Goal: Navigation & Orientation: Understand site structure

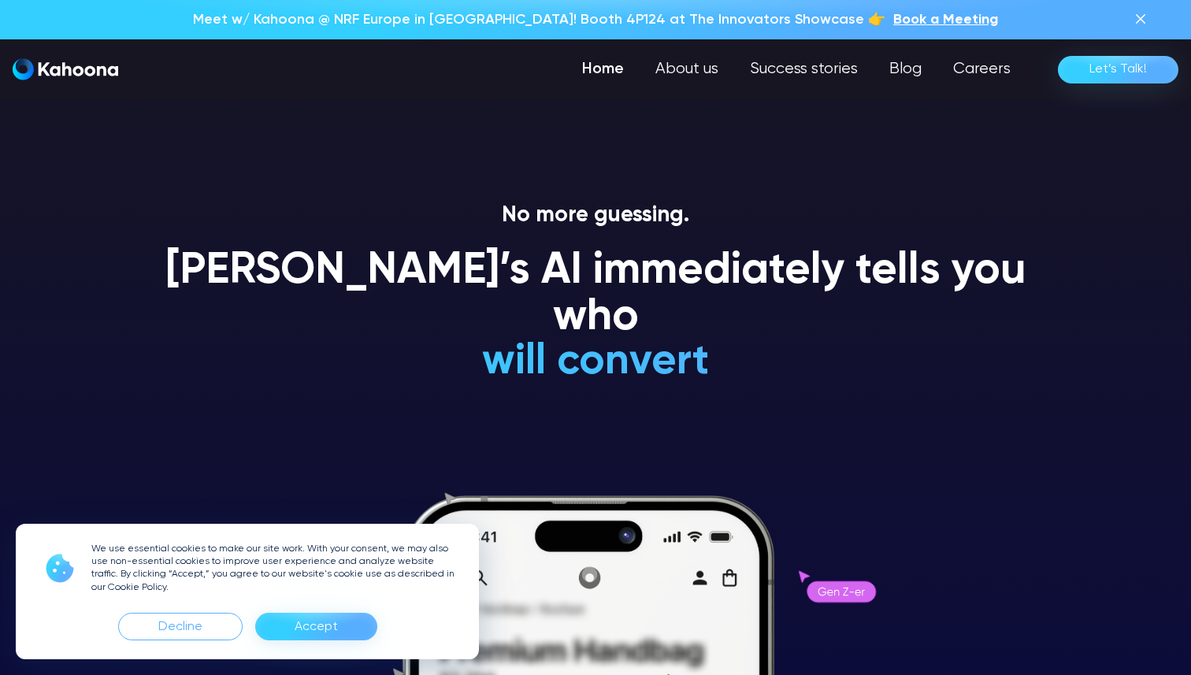
click at [353, 630] on div "Accept" at bounding box center [316, 627] width 122 height 28
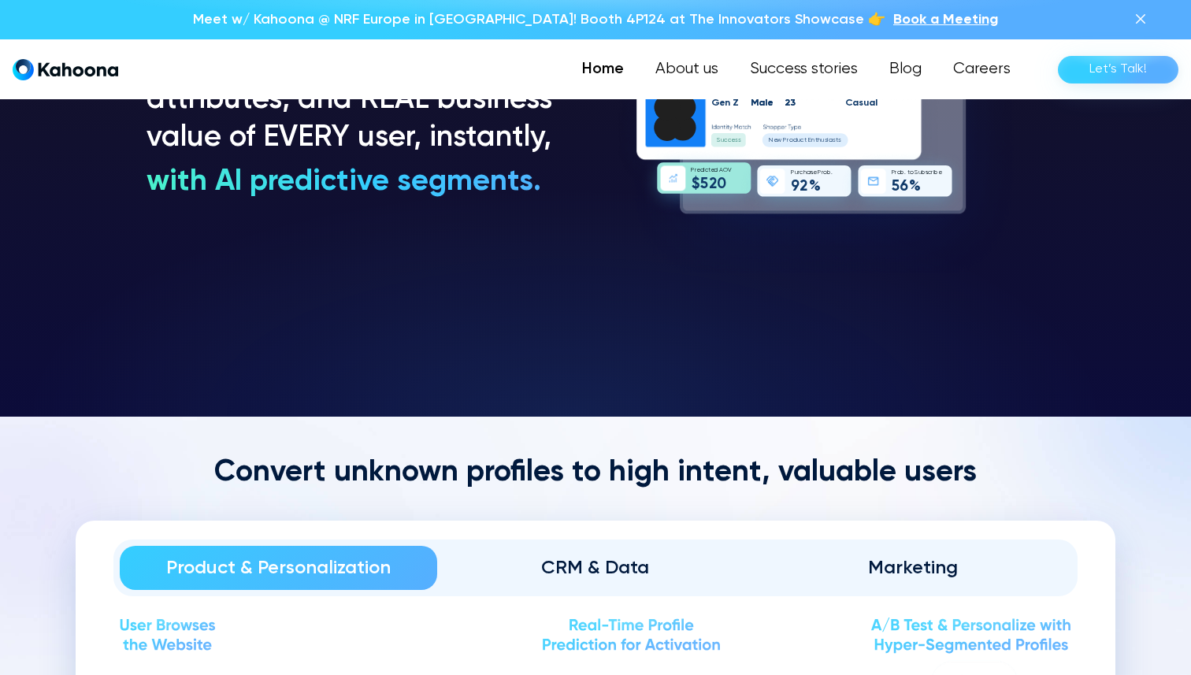
scroll to position [1447, 0]
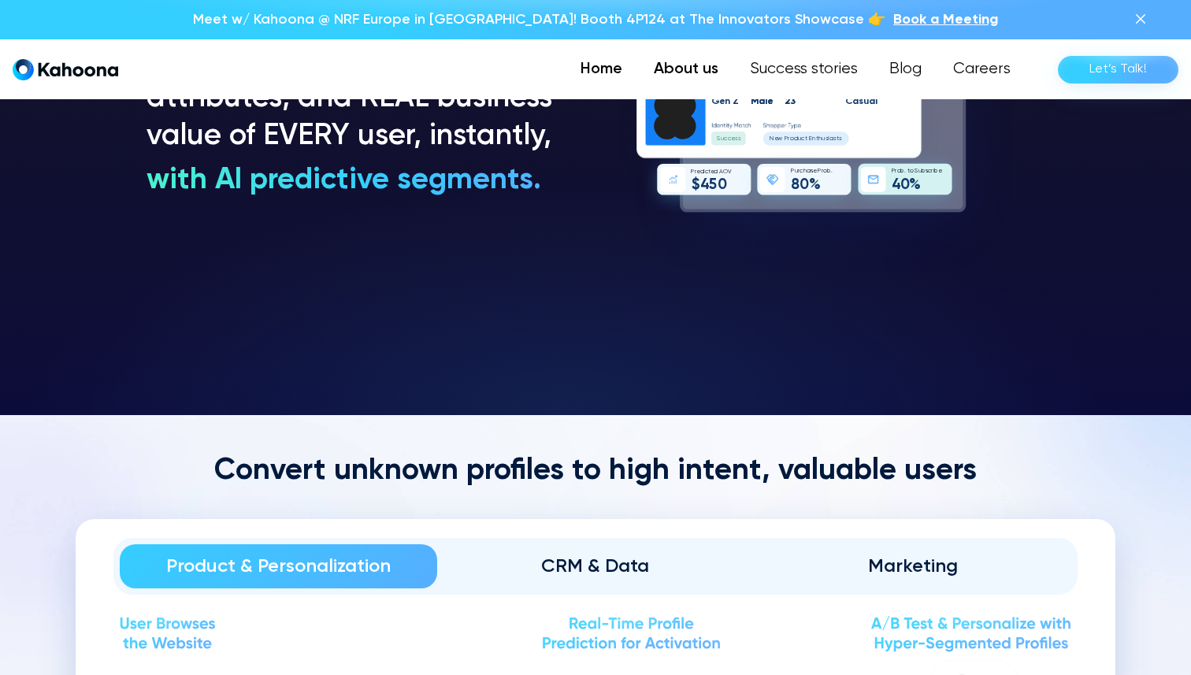
click at [725, 83] on link "About us" at bounding box center [686, 70] width 96 height 32
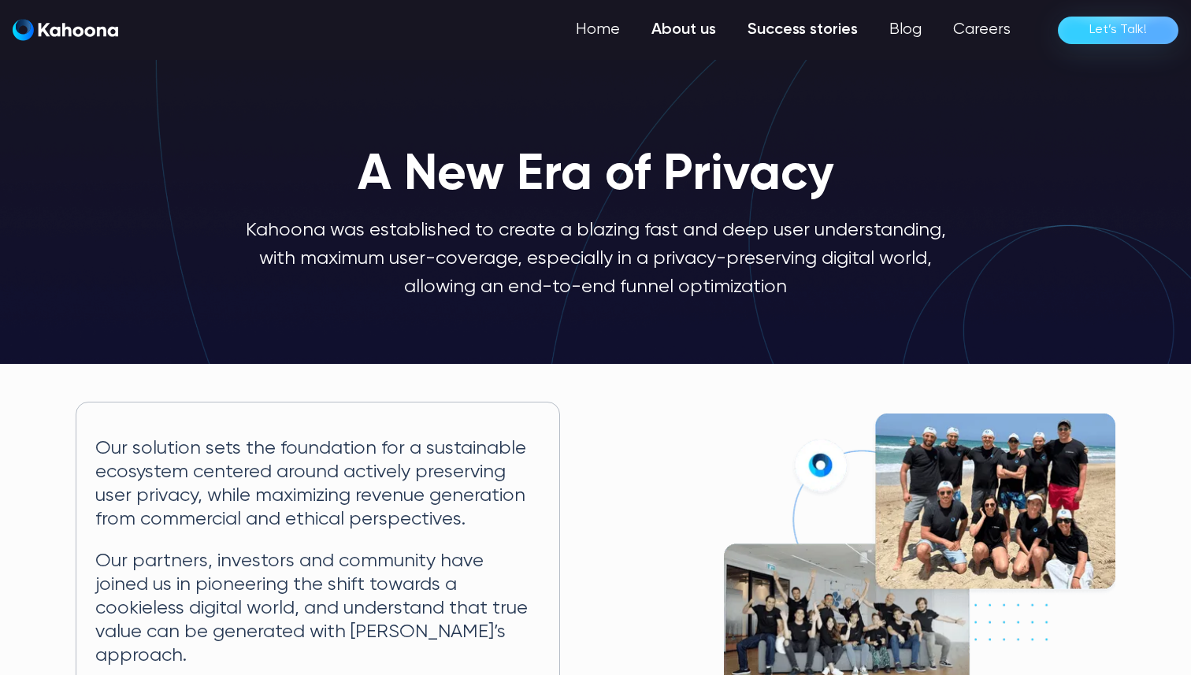
click at [785, 20] on link "Success stories" at bounding box center [803, 30] width 142 height 32
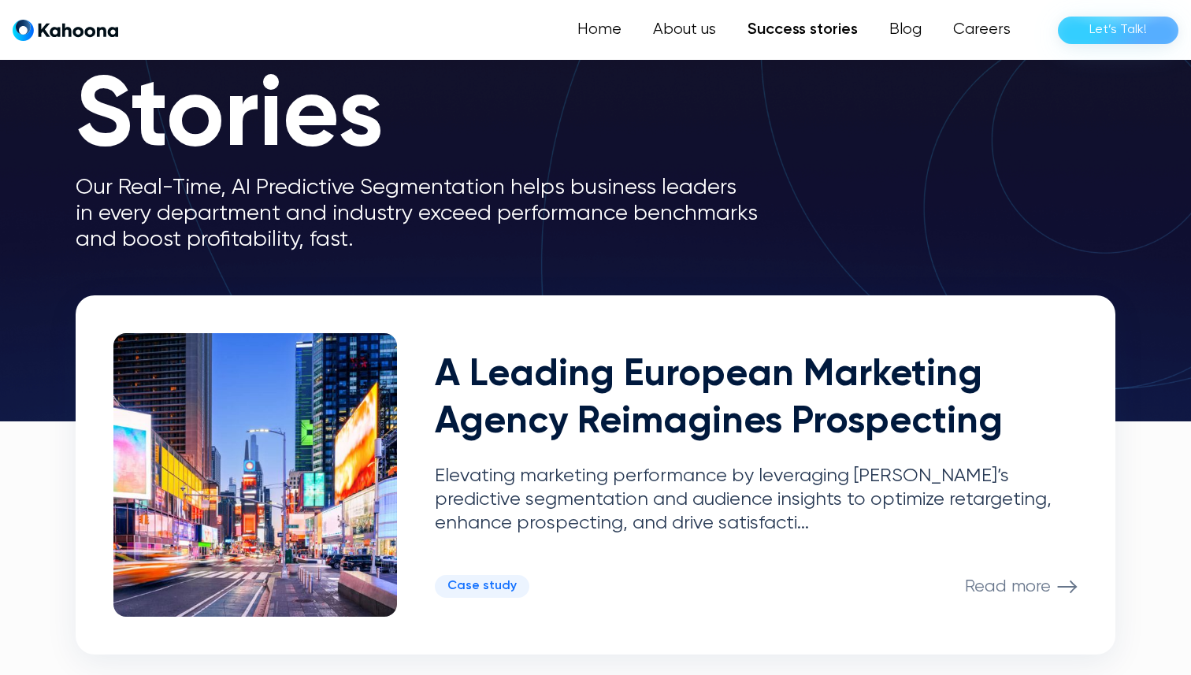
scroll to position [155, 0]
